Goal: Check status

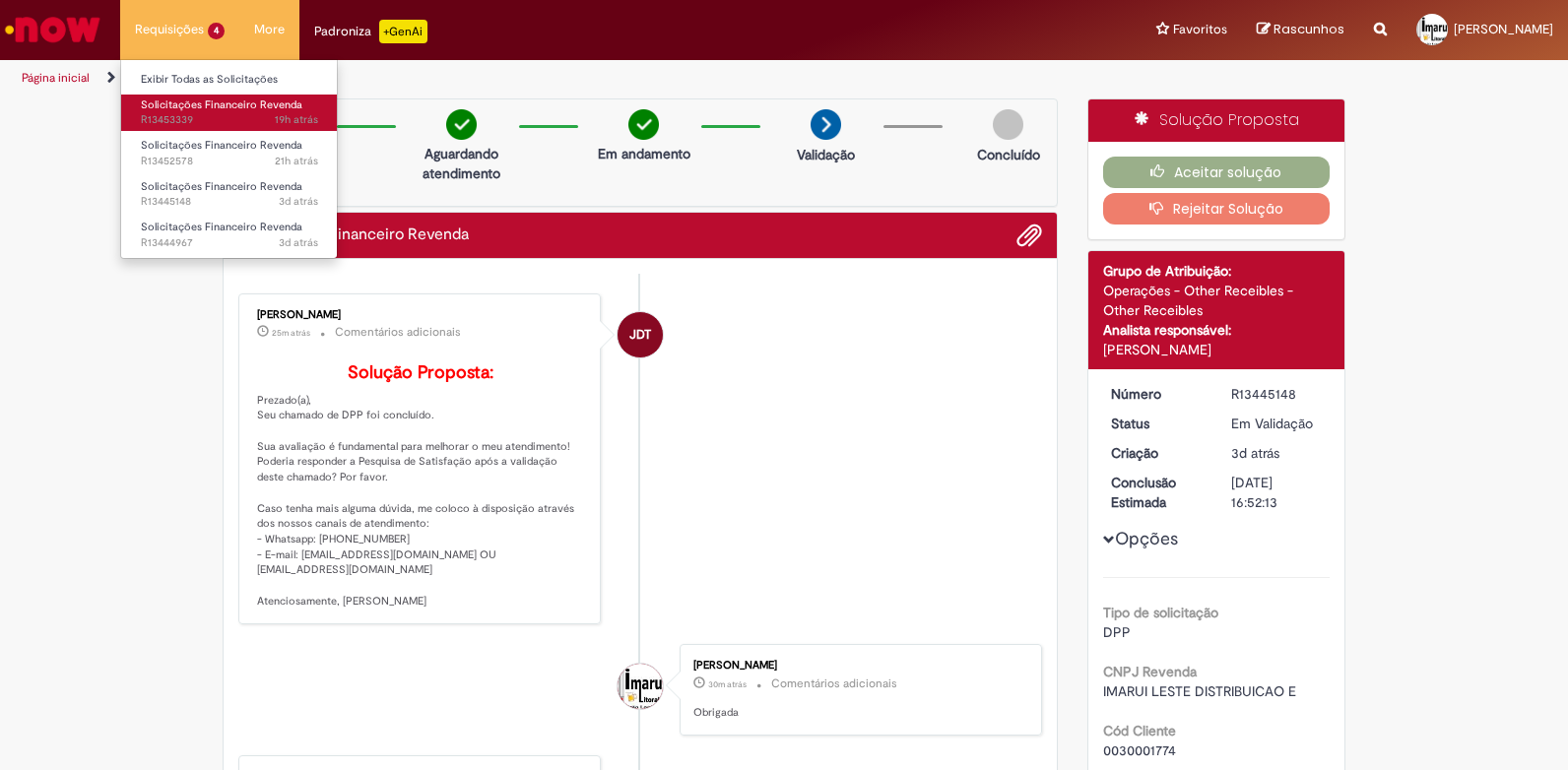
click at [195, 111] on span "Solicitações Financeiro Revenda" at bounding box center [222, 105] width 162 height 15
click at [175, 117] on span "19h atrás 19 horas atrás R13453339" at bounding box center [230, 120] width 178 height 16
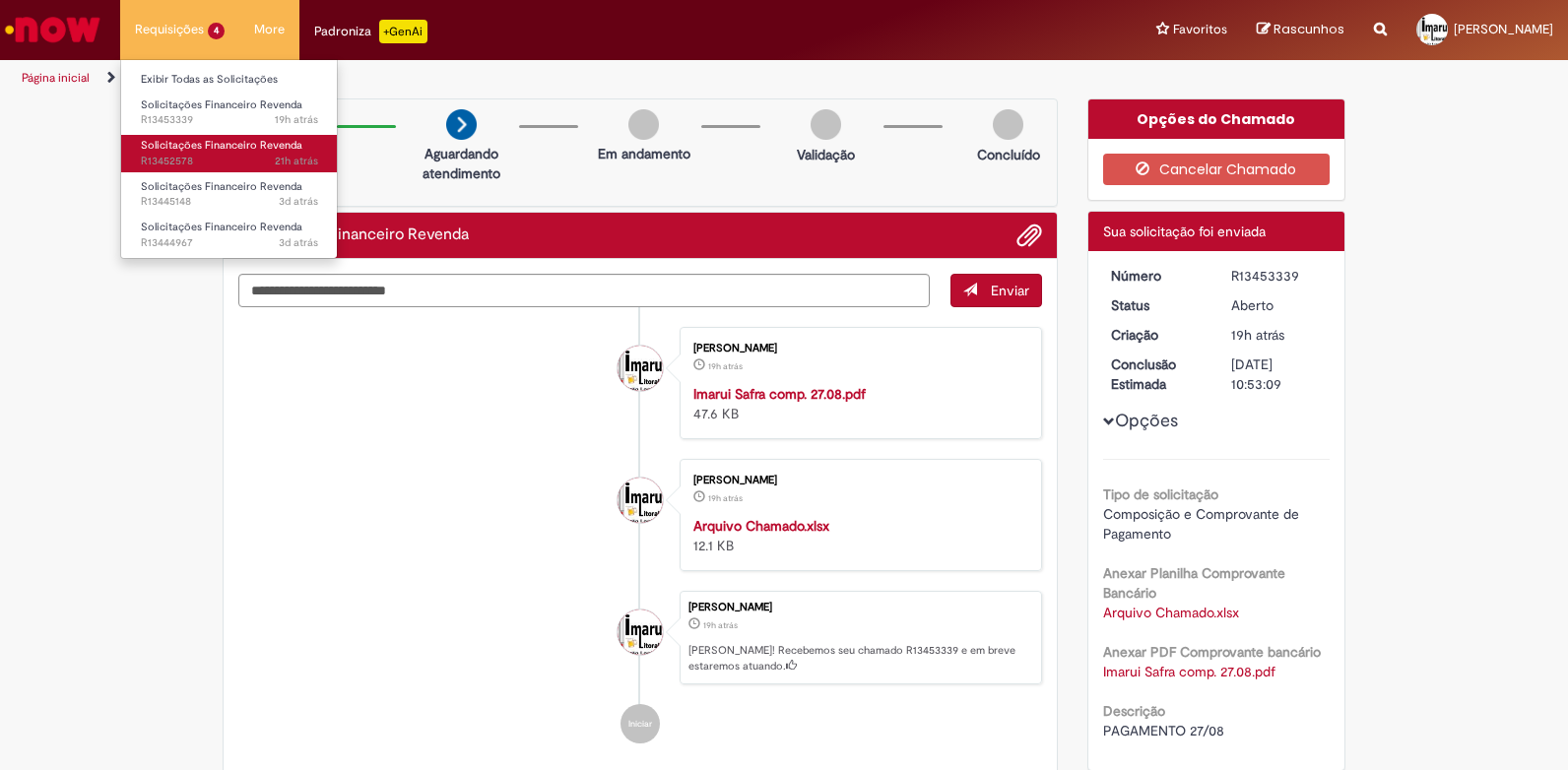
click at [177, 155] on span "21h atrás 21 horas atrás R13452578" at bounding box center [230, 162] width 178 height 16
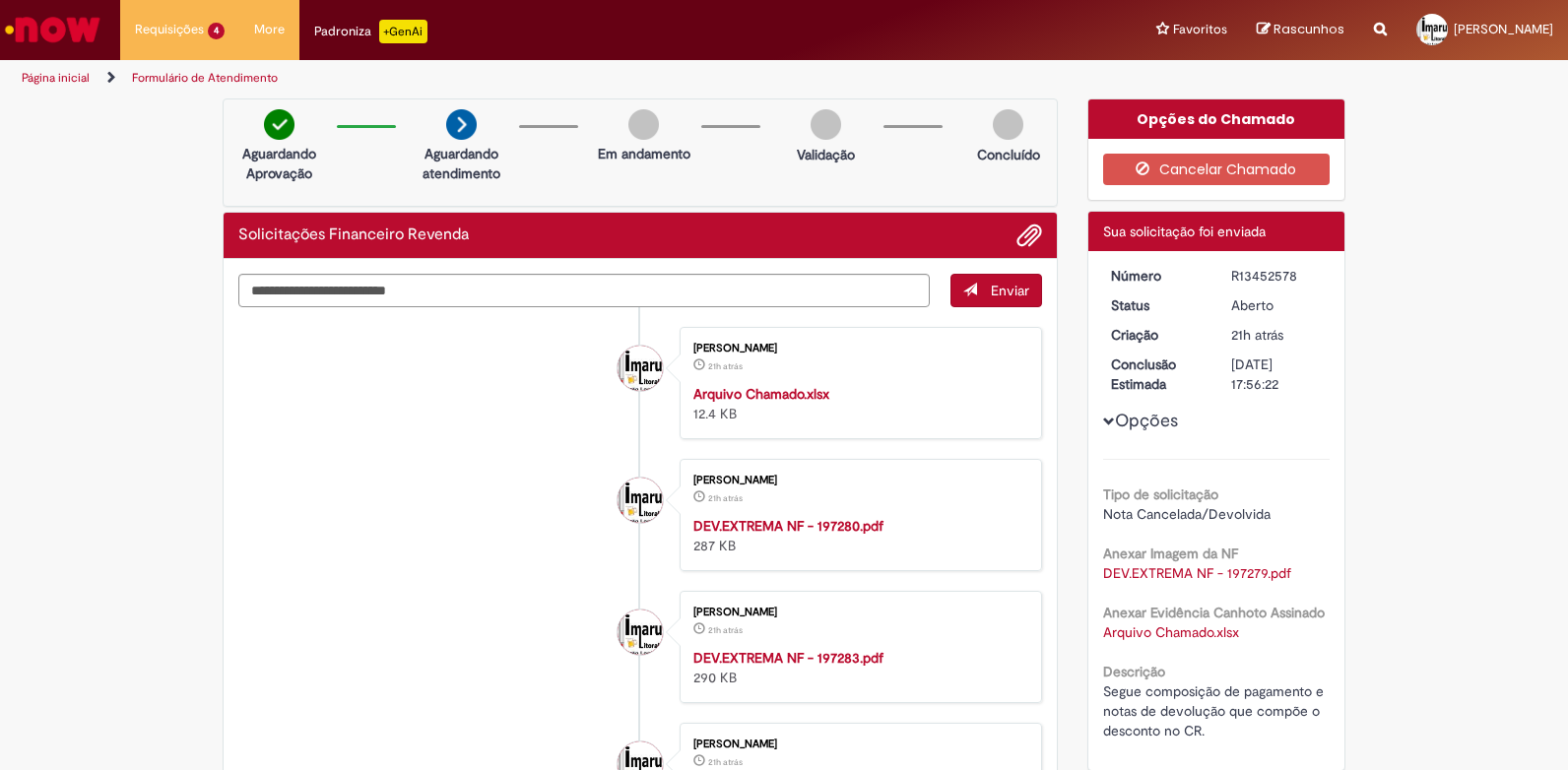
click at [1231, 282] on div "R13452578" at bounding box center [1277, 275] width 92 height 20
copy dd "R13452578"
